Goal: Find specific page/section: Find specific page/section

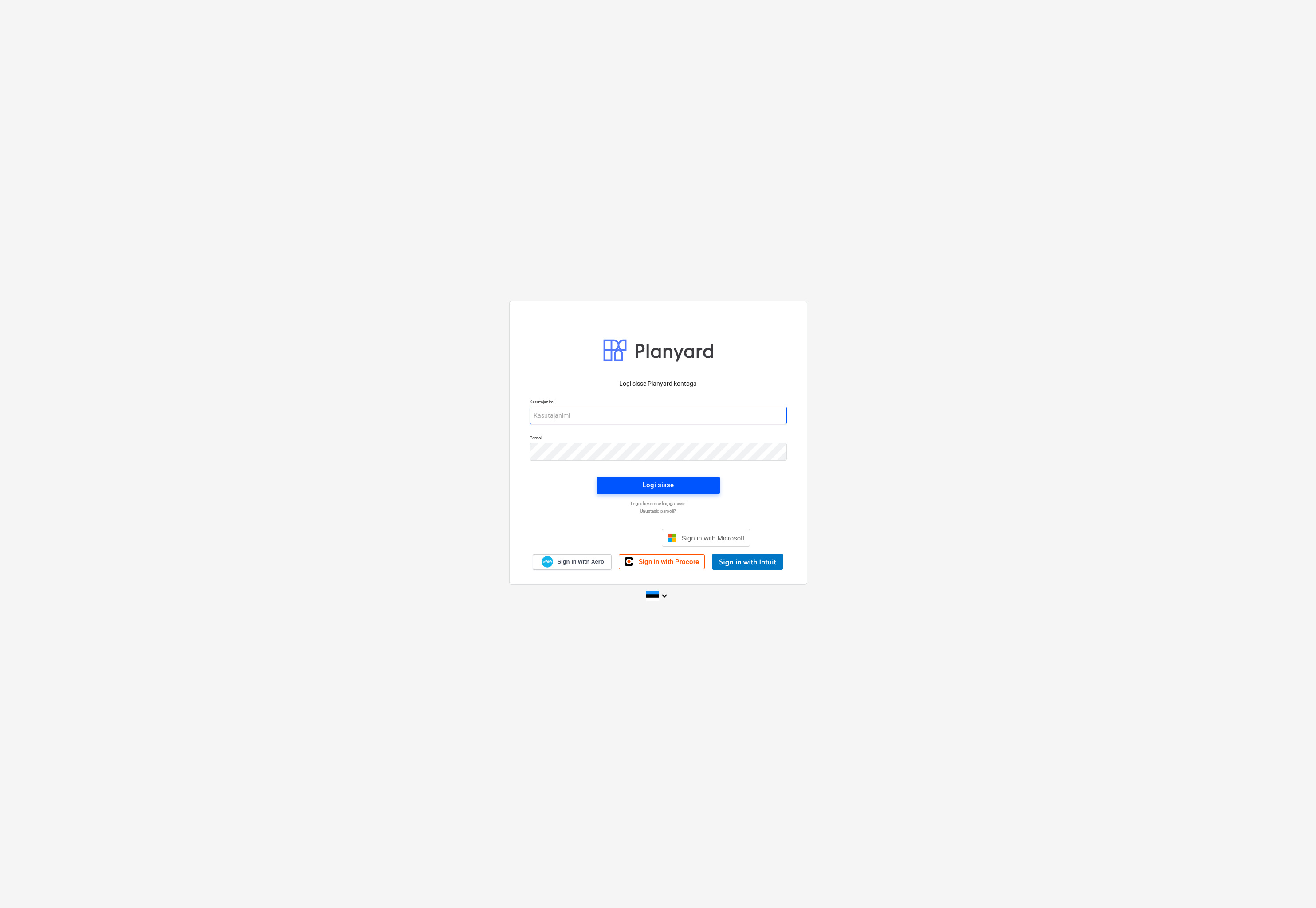
type input "[EMAIL_ADDRESS][DOMAIN_NAME]"
click at [674, 487] on span "Logi sisse" at bounding box center [658, 485] width 102 height 12
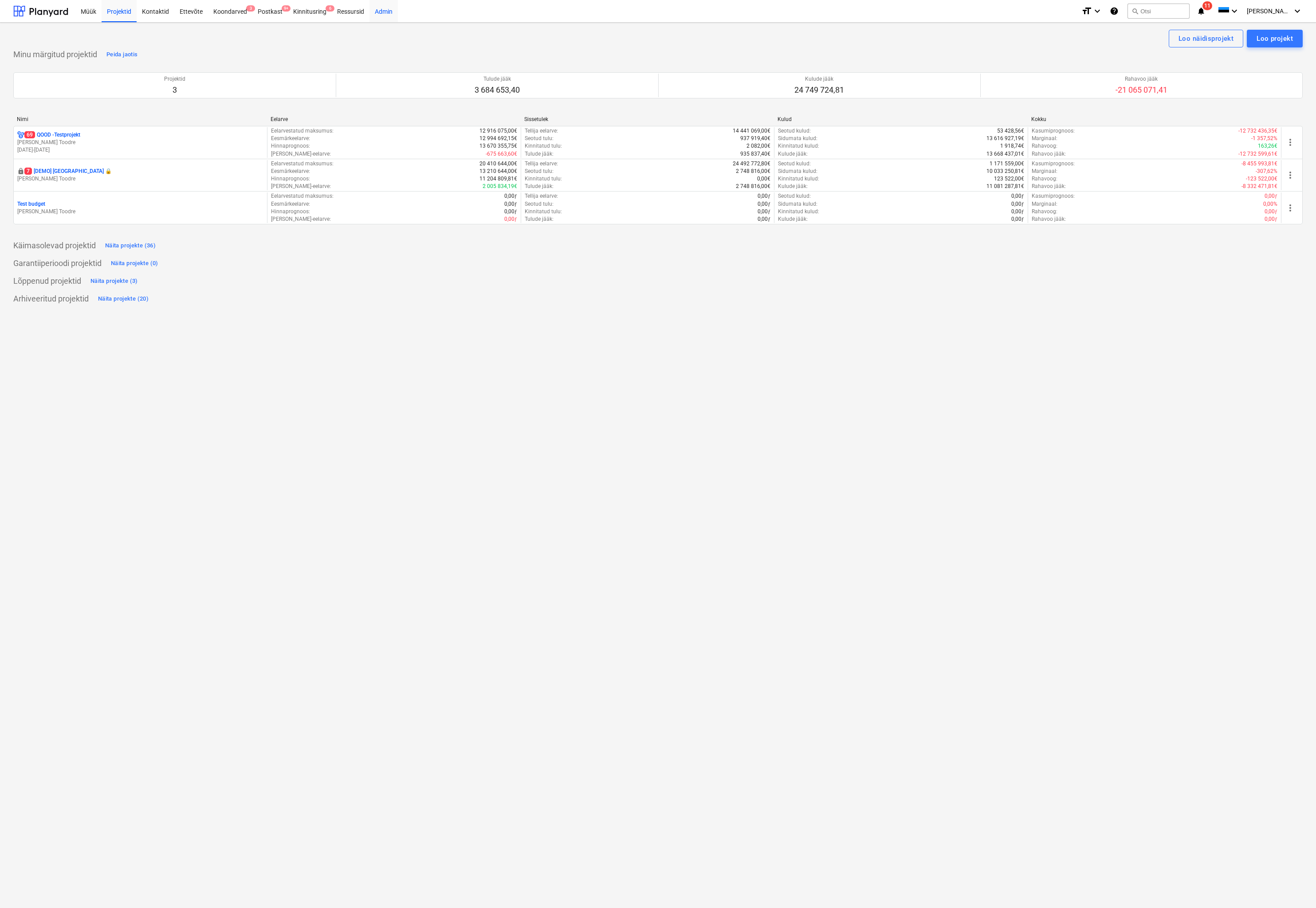
click at [384, 16] on div "Admin" at bounding box center [384, 11] width 29 height 22
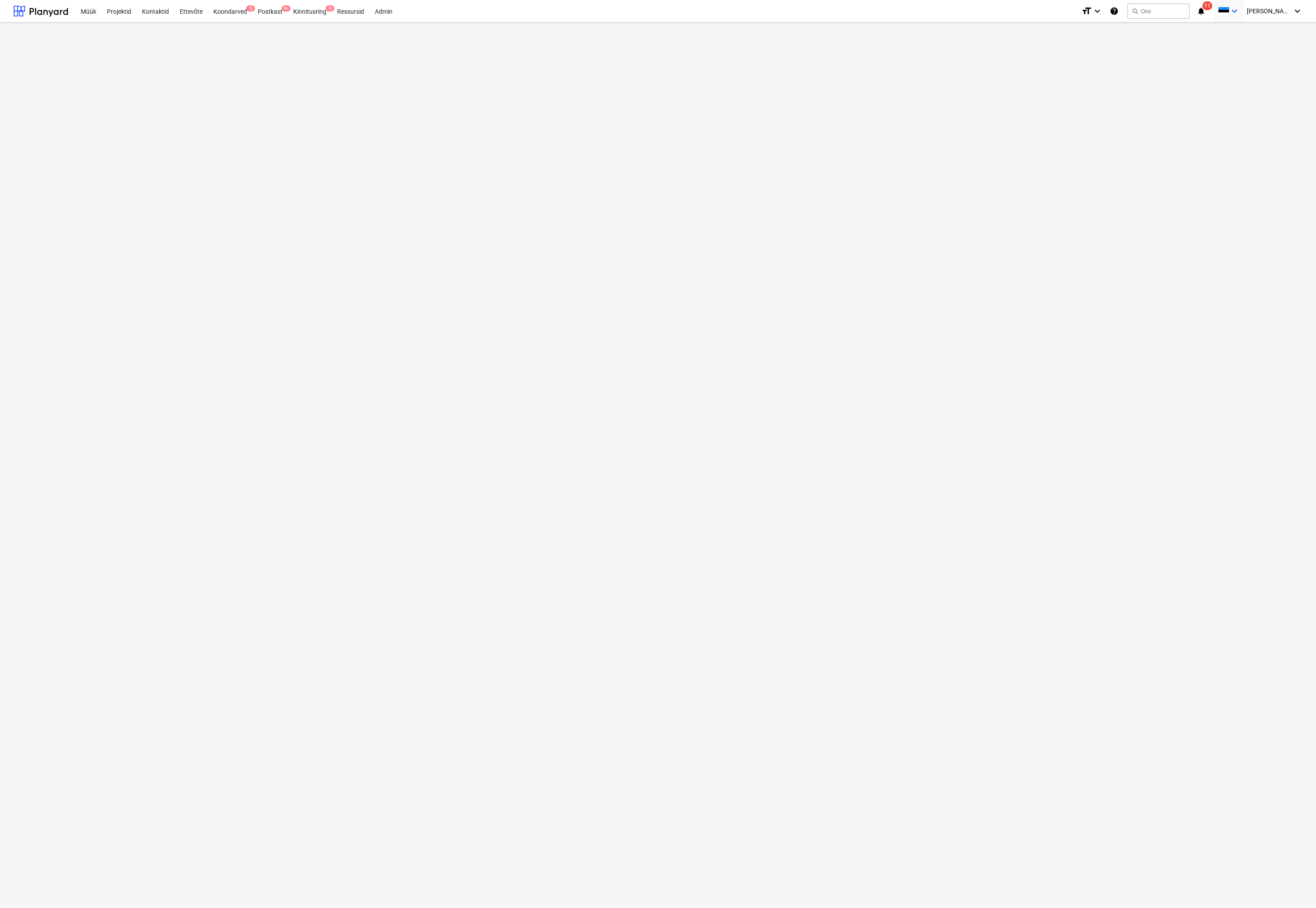
click at [1229, 13] on span at bounding box center [1223, 11] width 11 height 9
click at [1177, 78] on div "English" at bounding box center [1187, 75] width 103 height 9
click at [1099, 110] on main at bounding box center [658, 465] width 1316 height 886
